Goal: Task Accomplishment & Management: Use online tool/utility

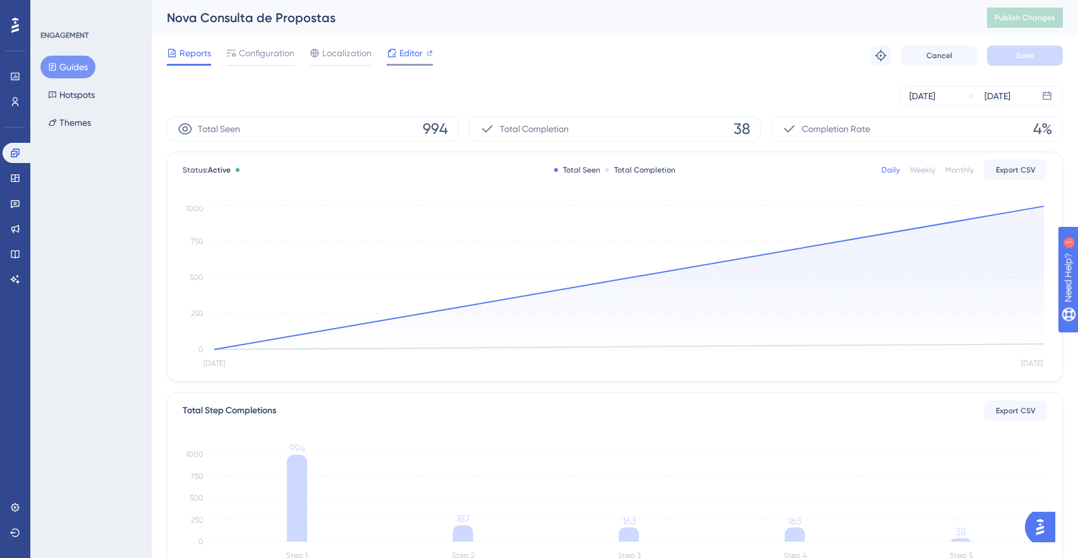
click at [416, 51] on span "Editor" at bounding box center [410, 52] width 23 height 15
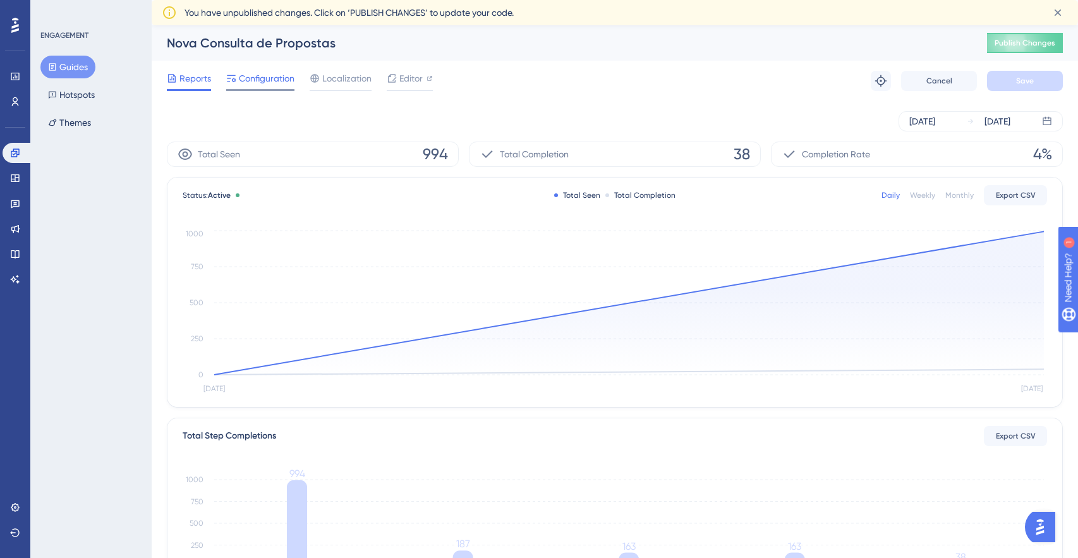
click at [268, 75] on span "Configuration" at bounding box center [267, 78] width 56 height 15
